Goal: Task Accomplishment & Management: Use online tool/utility

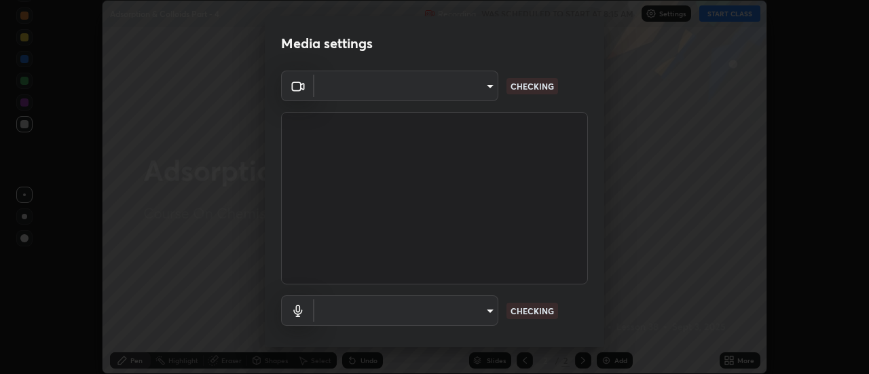
scroll to position [374, 869]
type input "751d449d604e4b96ecedde1e1f6f716fb17d1e84b34bafc94373a3023f52de87"
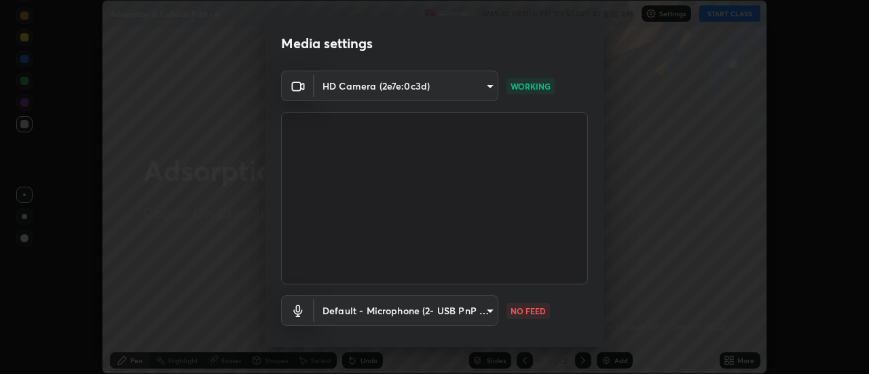
click at [490, 314] on body "Erase all Adsorption & Colloids Part - 4 Recording WAS SCHEDULED TO START AT 8:…" at bounding box center [434, 187] width 869 height 374
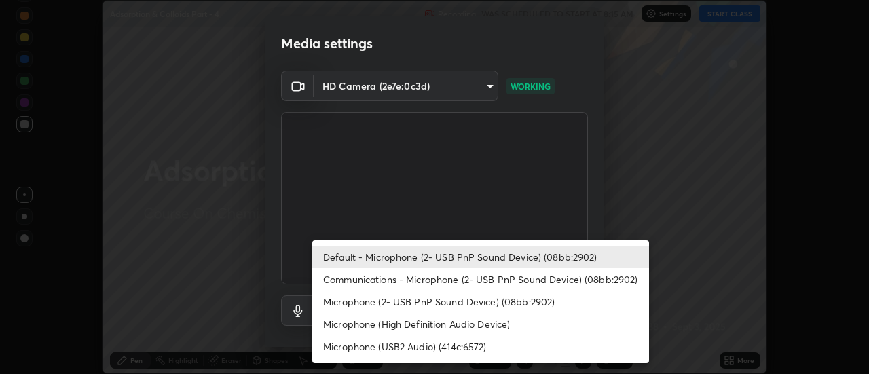
click at [474, 278] on li "Communications - Microphone (2- USB PnP Sound Device) (08bb:2902)" at bounding box center [480, 279] width 337 height 22
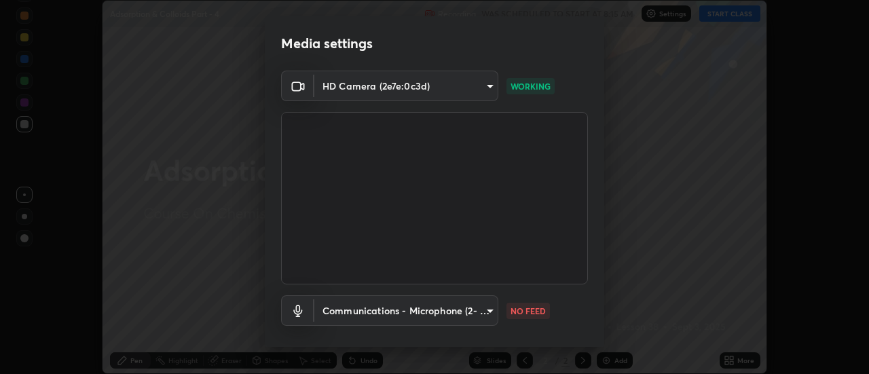
click at [470, 325] on body "Erase all Adsorption & Colloids Part - 4 Recording WAS SCHEDULED TO START AT 8:…" at bounding box center [434, 187] width 869 height 374
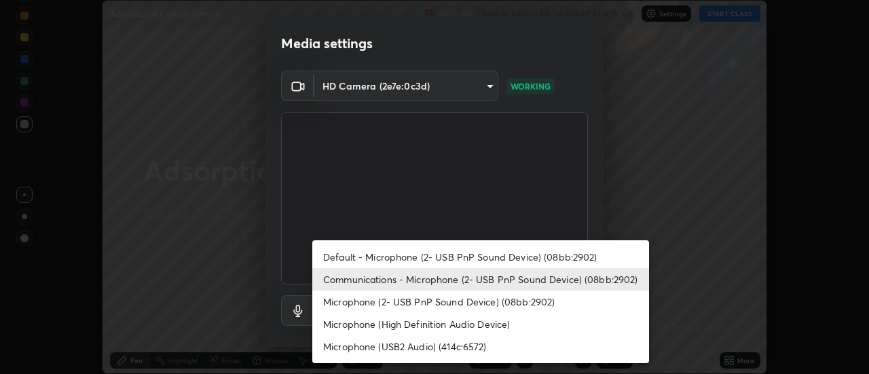
click at [480, 253] on li "Default - Microphone (2- USB PnP Sound Device) (08bb:2902)" at bounding box center [480, 257] width 337 height 22
type input "default"
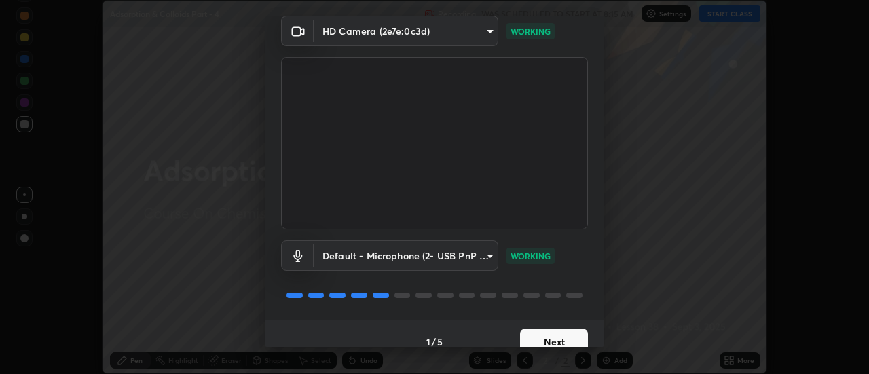
scroll to position [71, 0]
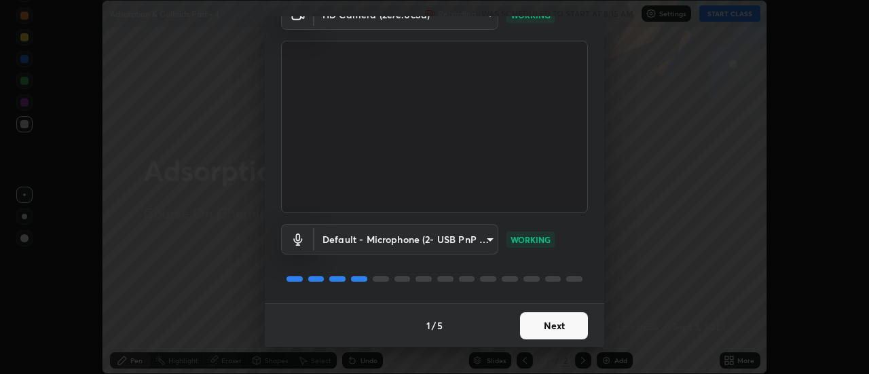
click at [537, 326] on button "Next" at bounding box center [554, 325] width 68 height 27
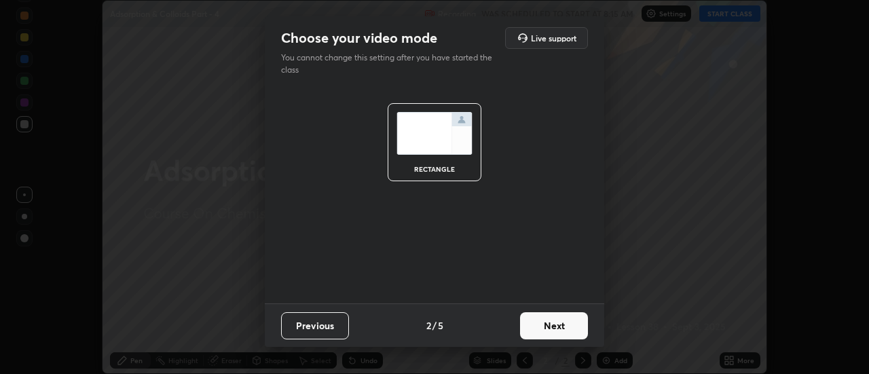
scroll to position [0, 0]
click at [335, 326] on button "Previous" at bounding box center [315, 325] width 68 height 27
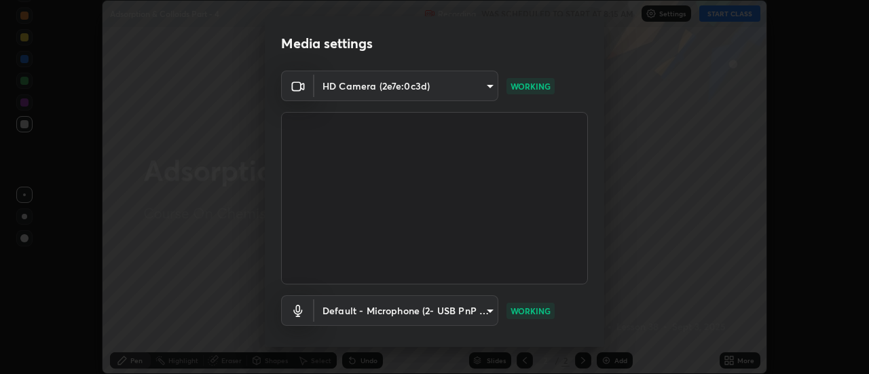
scroll to position [71, 0]
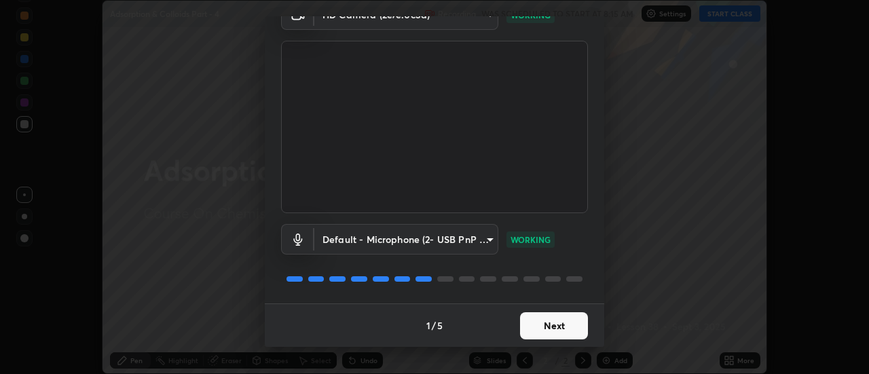
click at [554, 327] on button "Next" at bounding box center [554, 325] width 68 height 27
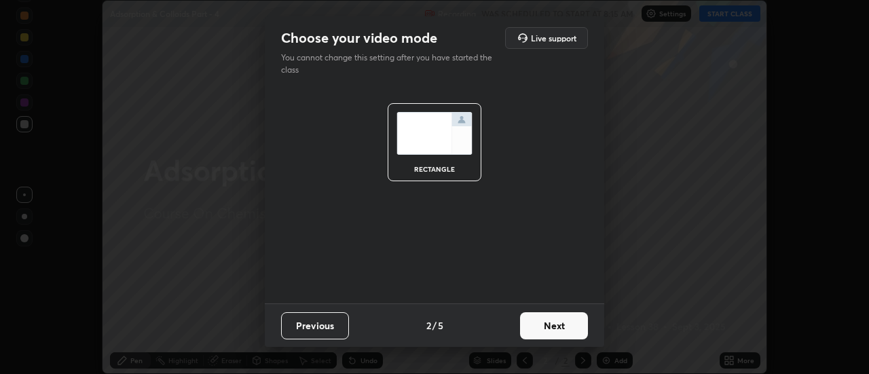
scroll to position [0, 0]
click at [561, 324] on button "Next" at bounding box center [554, 325] width 68 height 27
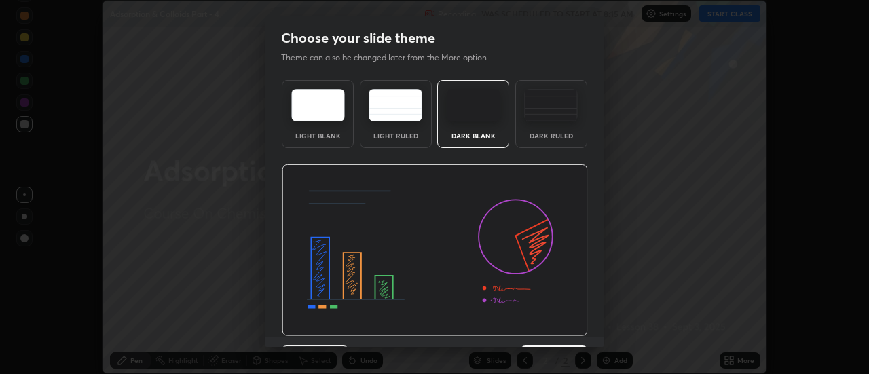
scroll to position [33, 0]
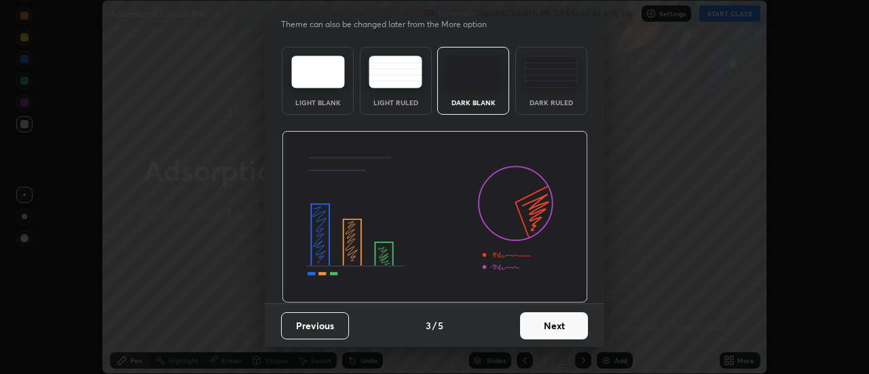
click at [559, 327] on button "Next" at bounding box center [554, 325] width 68 height 27
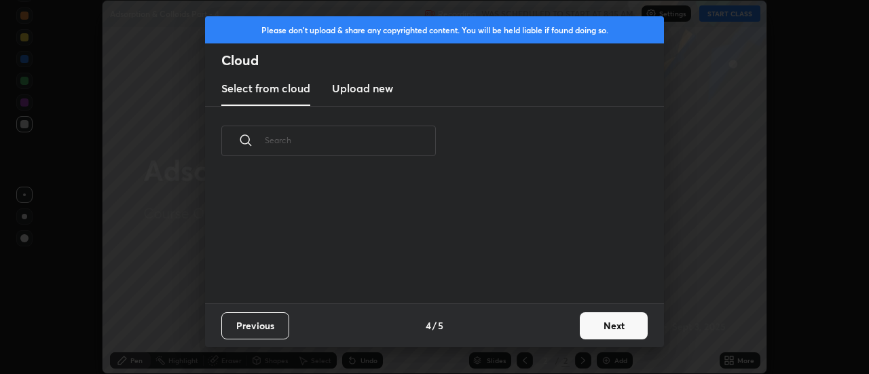
scroll to position [128, 436]
click at [609, 316] on button "Next" at bounding box center [614, 325] width 68 height 27
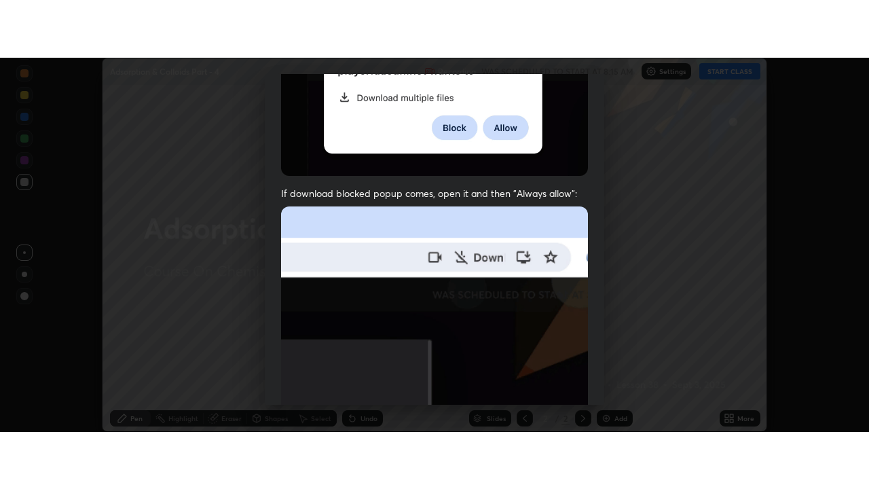
scroll to position [348, 0]
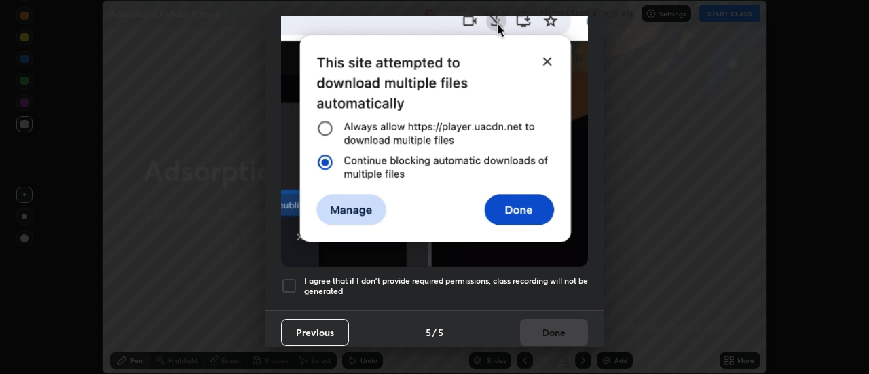
click at [289, 286] on div at bounding box center [289, 286] width 16 height 16
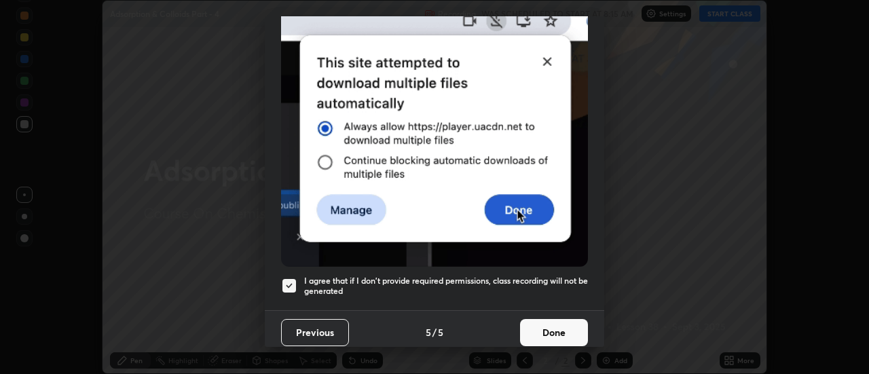
click at [545, 331] on button "Done" at bounding box center [554, 332] width 68 height 27
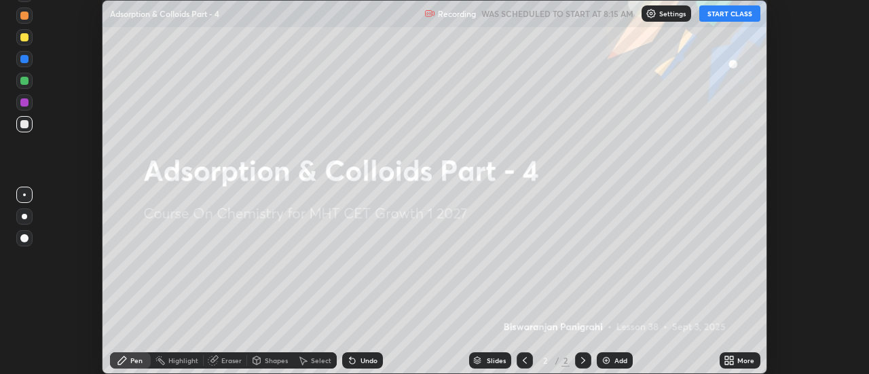
click at [727, 363] on icon at bounding box center [726, 362] width 3 height 3
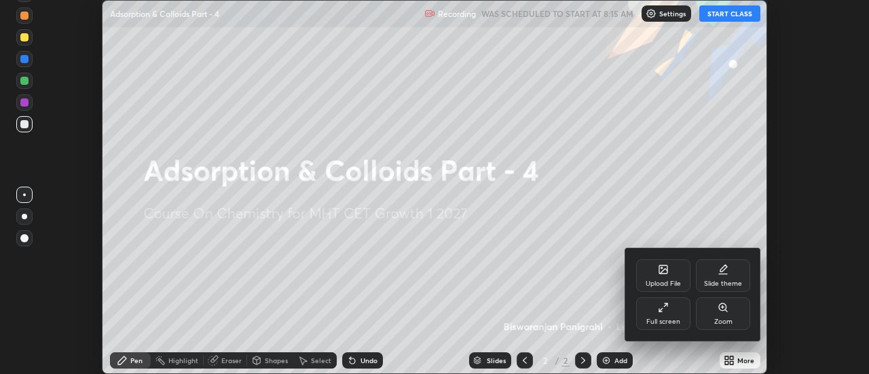
click at [674, 310] on div "Full screen" at bounding box center [663, 314] width 54 height 33
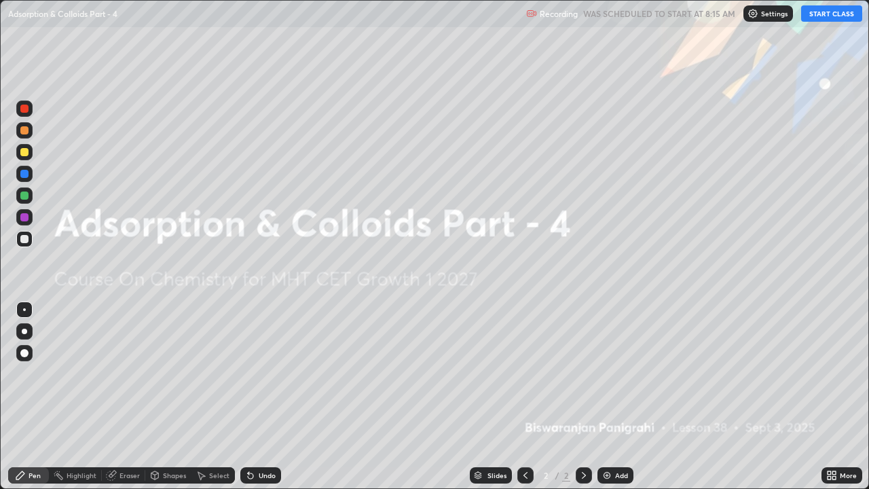
scroll to position [489, 869]
click at [611, 374] on img at bounding box center [607, 475] width 11 height 11
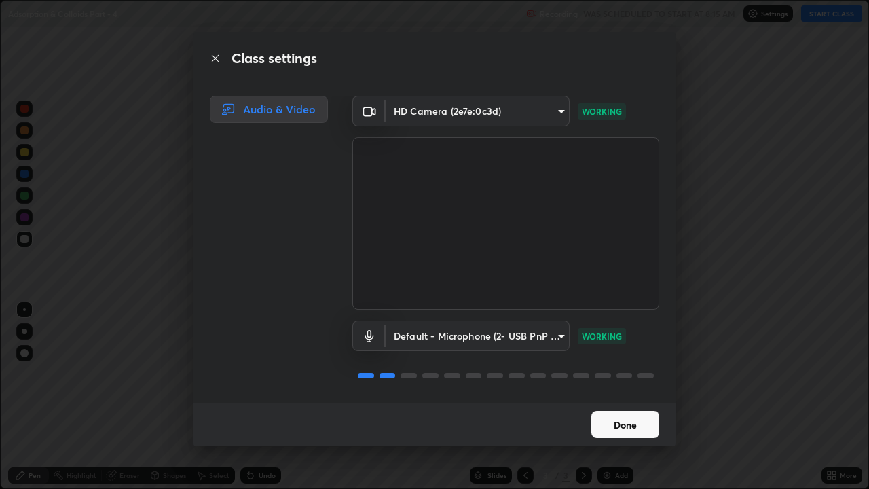
scroll to position [1, 0]
click at [650, 374] on button "Done" at bounding box center [626, 424] width 68 height 27
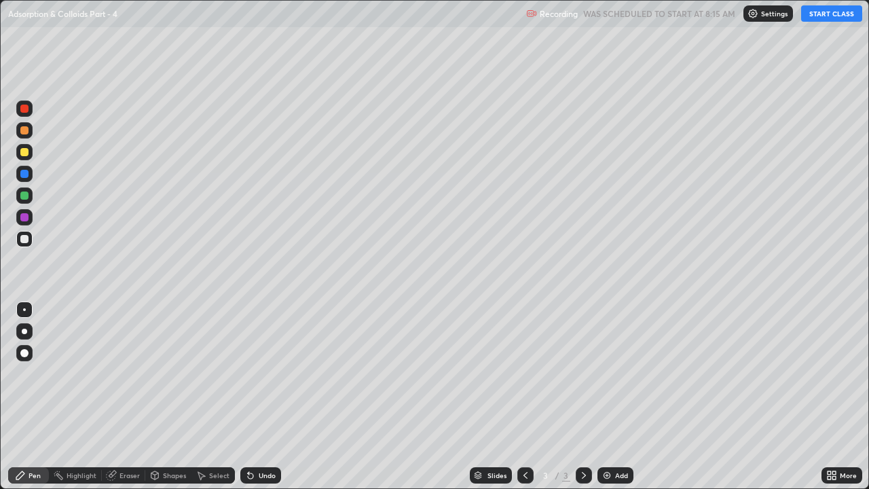
click at [850, 20] on button "START CLASS" at bounding box center [831, 13] width 61 height 16
click at [262, 374] on div "Undo" at bounding box center [260, 475] width 41 height 16
click at [257, 374] on div "Undo" at bounding box center [260, 475] width 41 height 16
click at [252, 374] on icon at bounding box center [250, 475] width 11 height 11
click at [249, 374] on icon at bounding box center [250, 475] width 5 height 5
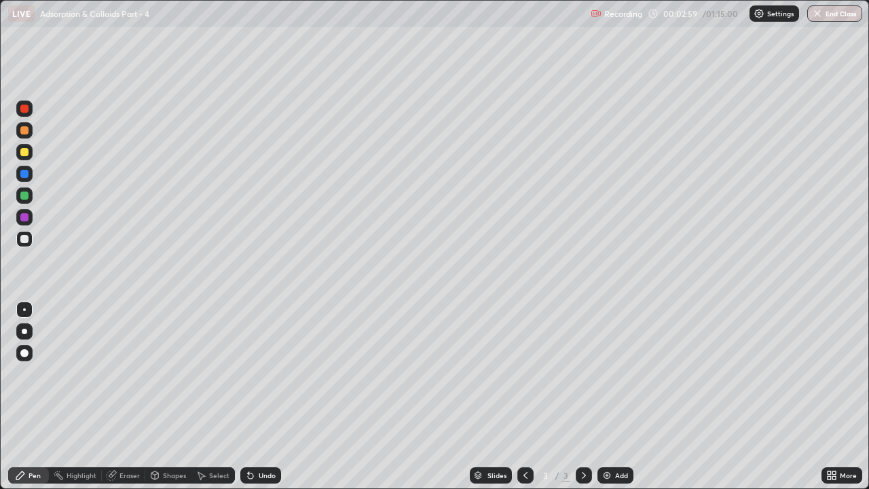
click at [259, 374] on div "Undo" at bounding box center [267, 475] width 17 height 7
click at [256, 374] on div "Undo" at bounding box center [260, 475] width 41 height 16
click at [30, 180] on div at bounding box center [24, 174] width 16 height 16
click at [259, 374] on div "Undo" at bounding box center [267, 475] width 17 height 7
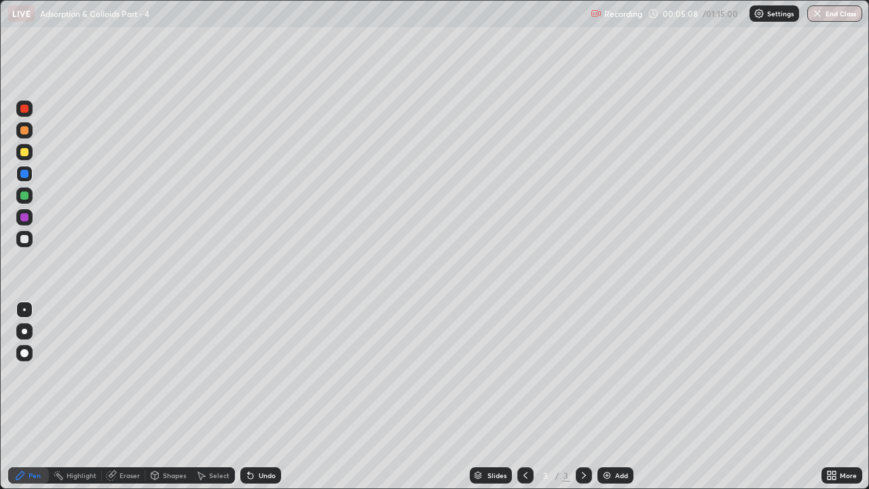
click at [28, 240] on div at bounding box center [24, 239] width 8 height 8
click at [26, 196] on div at bounding box center [24, 196] width 8 height 8
click at [31, 240] on div at bounding box center [24, 239] width 16 height 16
click at [619, 374] on div "Add" at bounding box center [621, 475] width 13 height 7
click at [32, 132] on div at bounding box center [24, 130] width 16 height 16
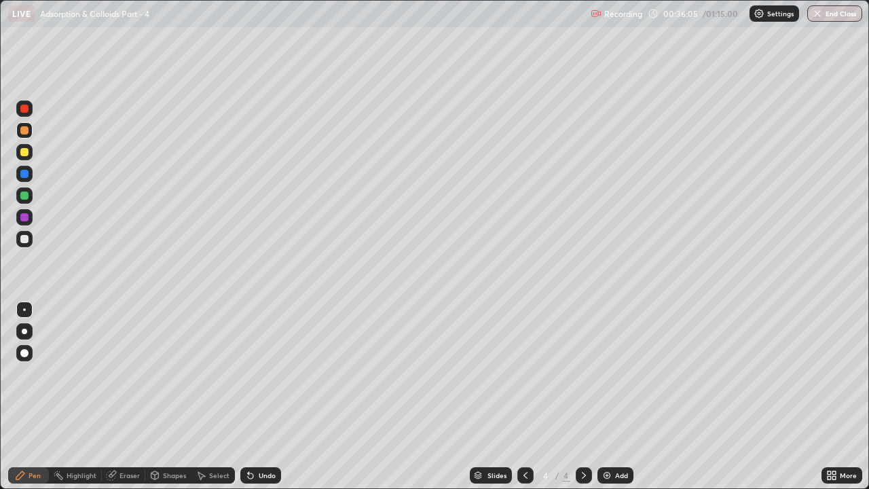
click at [30, 240] on div at bounding box center [24, 239] width 16 height 16
click at [30, 154] on div at bounding box center [24, 152] width 16 height 16
click at [30, 242] on div at bounding box center [24, 239] width 16 height 16
click at [132, 374] on div "Eraser" at bounding box center [130, 475] width 20 height 7
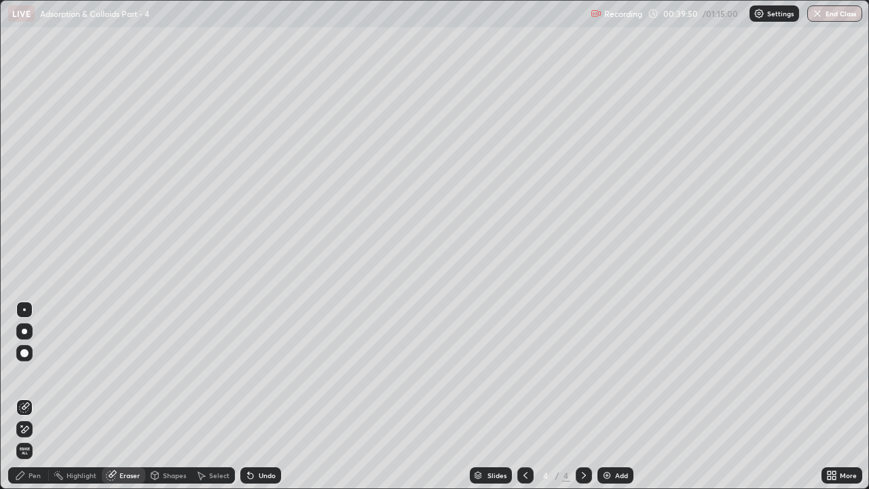
click at [28, 374] on div "Pen" at bounding box center [28, 475] width 41 height 16
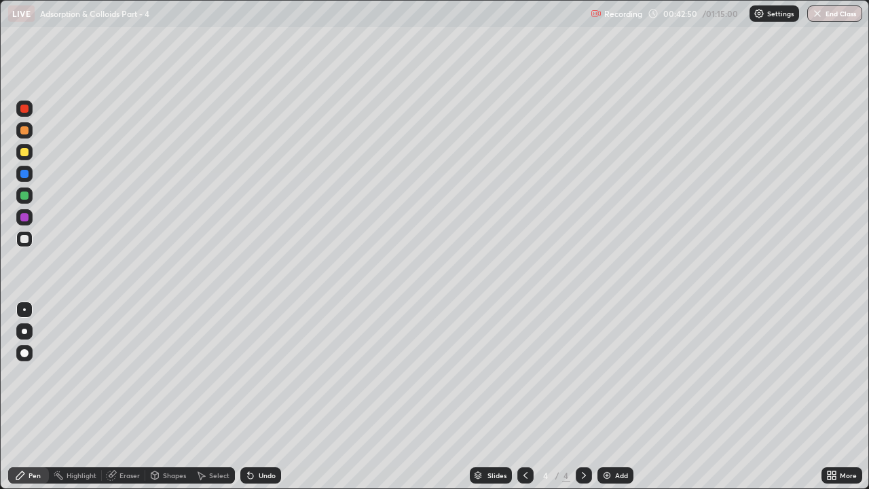
click at [259, 374] on div "Undo" at bounding box center [267, 475] width 17 height 7
click at [262, 374] on div "Undo" at bounding box center [267, 475] width 17 height 7
click at [30, 216] on div at bounding box center [24, 217] width 16 height 16
click at [31, 197] on div at bounding box center [24, 195] width 16 height 16
click at [603, 374] on img at bounding box center [607, 475] width 11 height 11
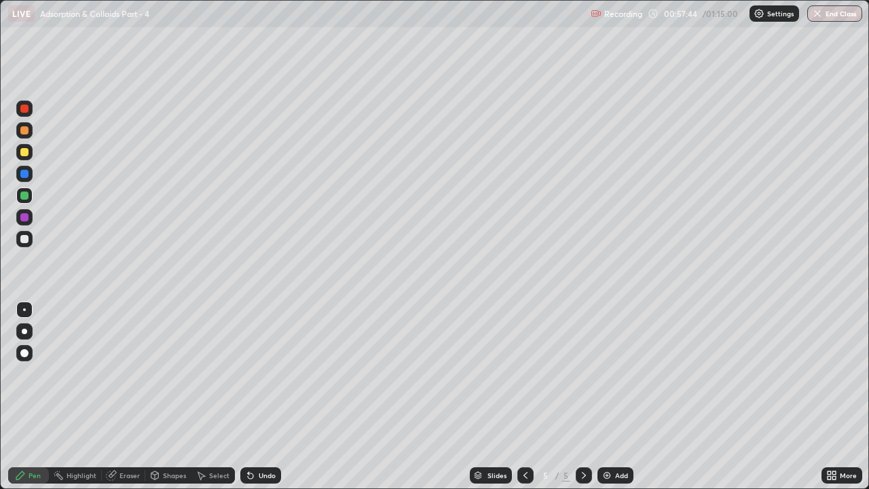
click at [837, 18] on button "End Class" at bounding box center [835, 13] width 55 height 16
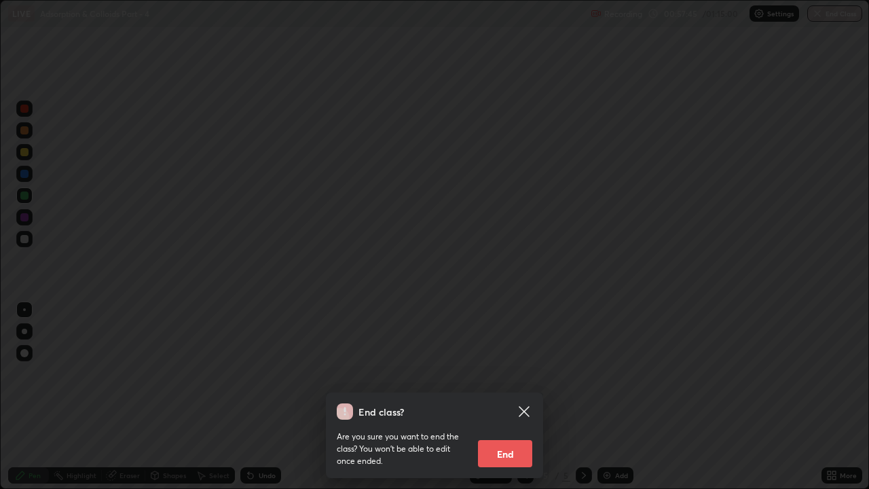
click at [515, 374] on button "End" at bounding box center [505, 453] width 54 height 27
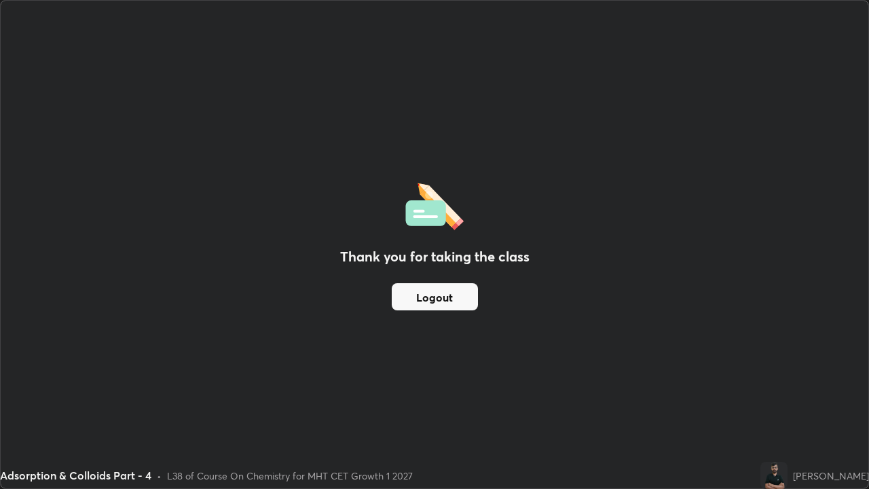
click at [467, 302] on button "Logout" at bounding box center [435, 296] width 86 height 27
click at [469, 295] on button "Logout" at bounding box center [435, 296] width 86 height 27
